Goal: Task Accomplishment & Management: Use online tool/utility

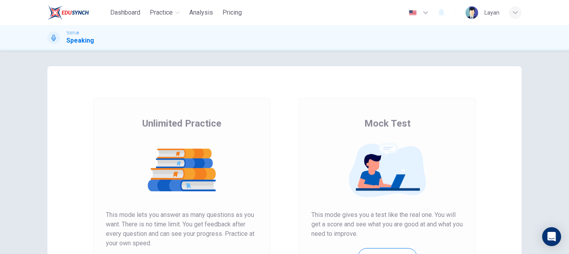
scroll to position [128, 0]
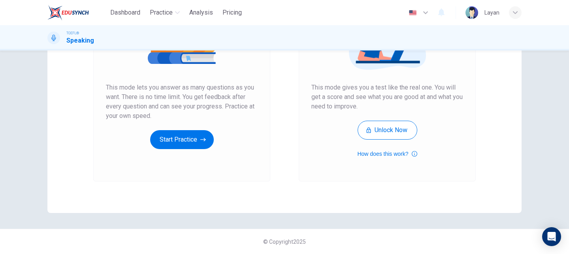
click at [32, 121] on div "Unlimited Practice Mock Test Unlimited Practice This mode lets you answer as ma…" at bounding box center [284, 153] width 569 height 204
click at [170, 143] on button "Start Practice" at bounding box center [182, 139] width 64 height 19
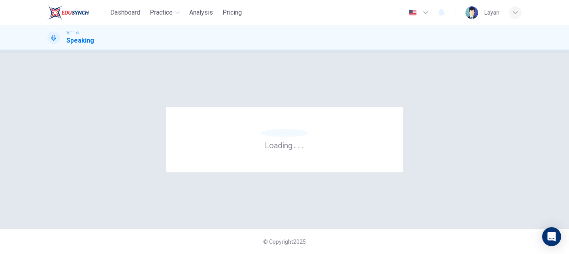
scroll to position [0, 0]
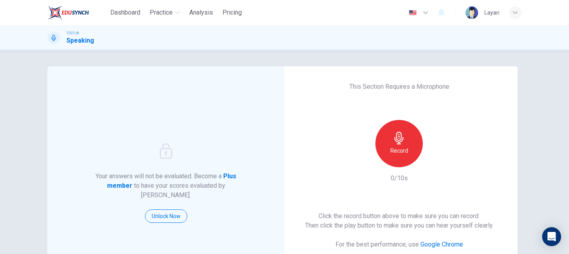
click at [532, 161] on div "Your answers will not be evaluated. Become a Plus member to have your scores ev…" at bounding box center [284, 203] width 499 height 275
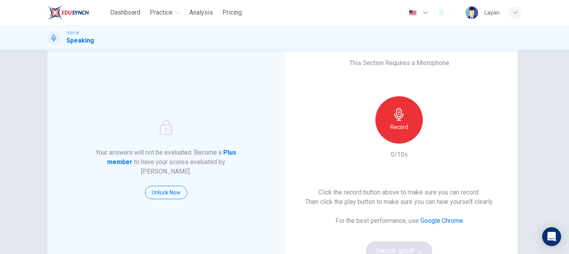
scroll to position [27, 0]
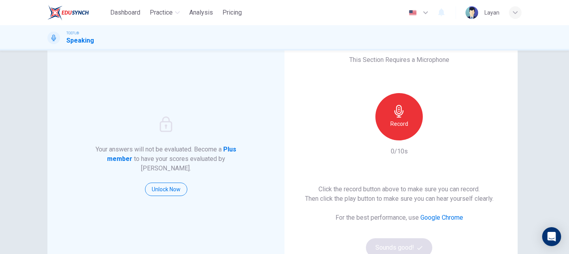
click at [534, 176] on div "Your answers will not be evaluated. Become a Plus member to have your scores ev…" at bounding box center [284, 153] width 569 height 204
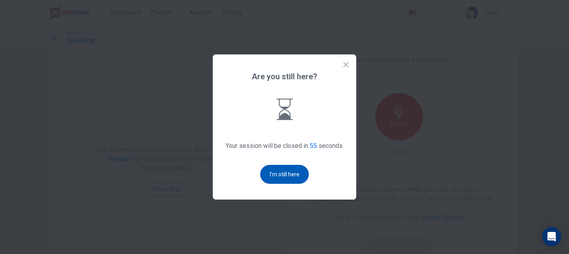
click at [290, 173] on button "I'm still here" at bounding box center [284, 174] width 49 height 19
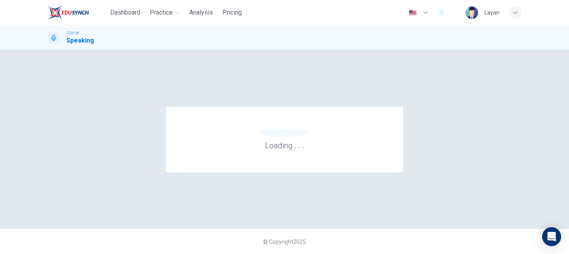
scroll to position [0, 0]
